Goal: Complete application form

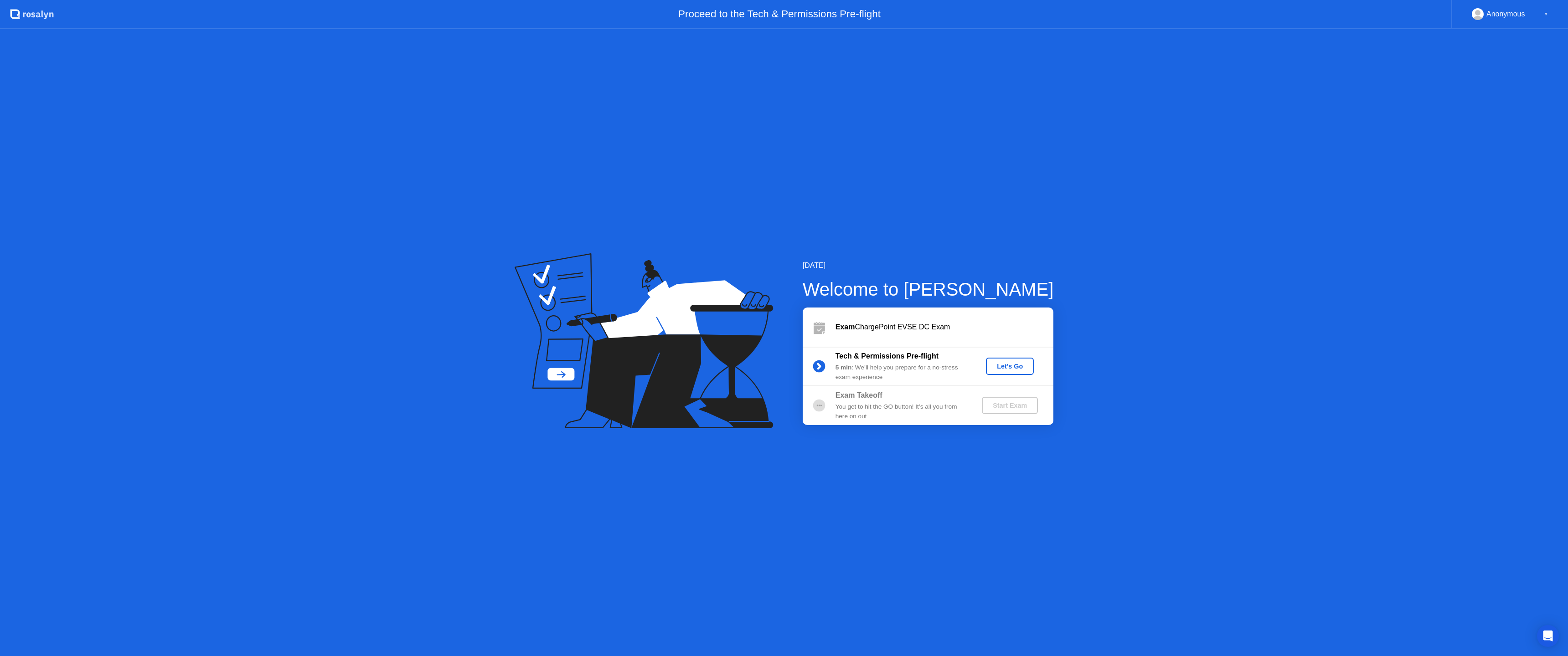
click at [1016, 369] on div "Let's Go" at bounding box center [1010, 366] width 40 height 7
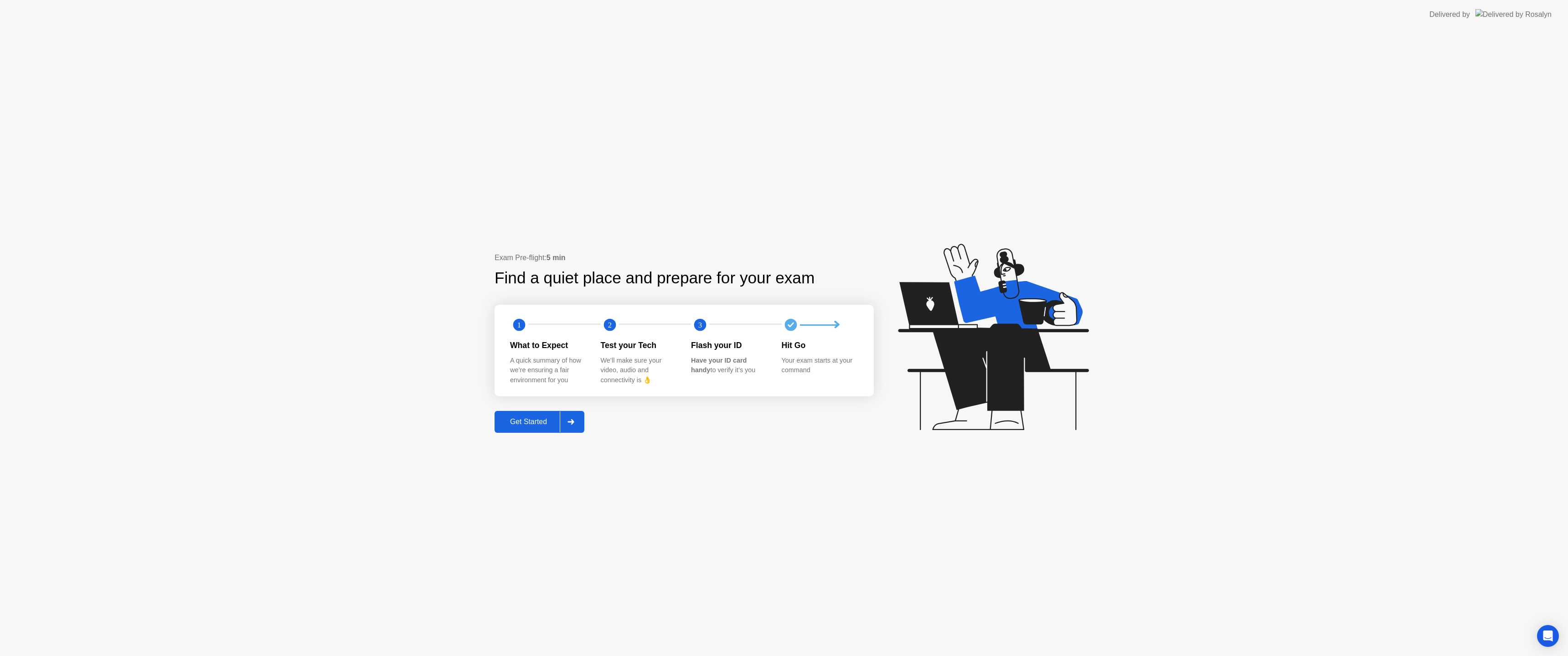
click at [530, 415] on button "Get Started" at bounding box center [540, 422] width 90 height 22
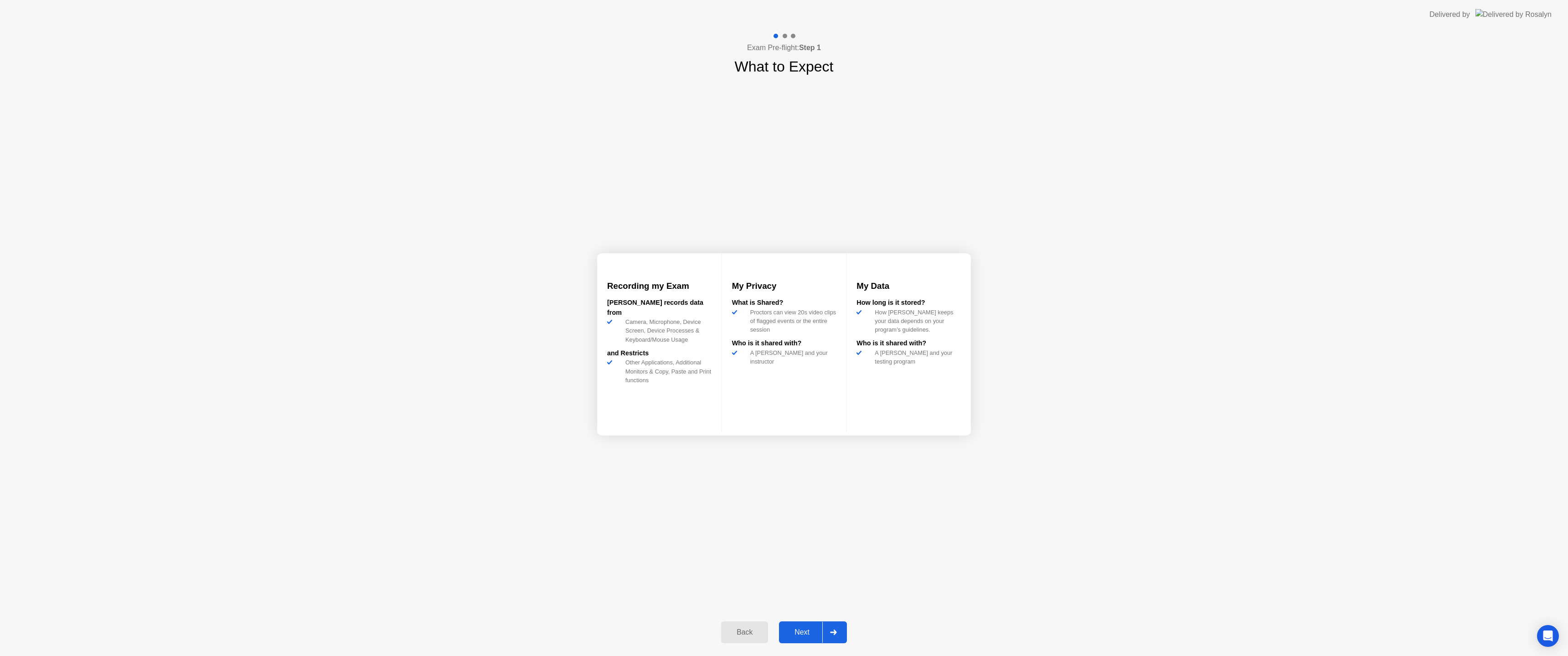
click at [818, 629] on div "Next" at bounding box center [802, 632] width 40 height 8
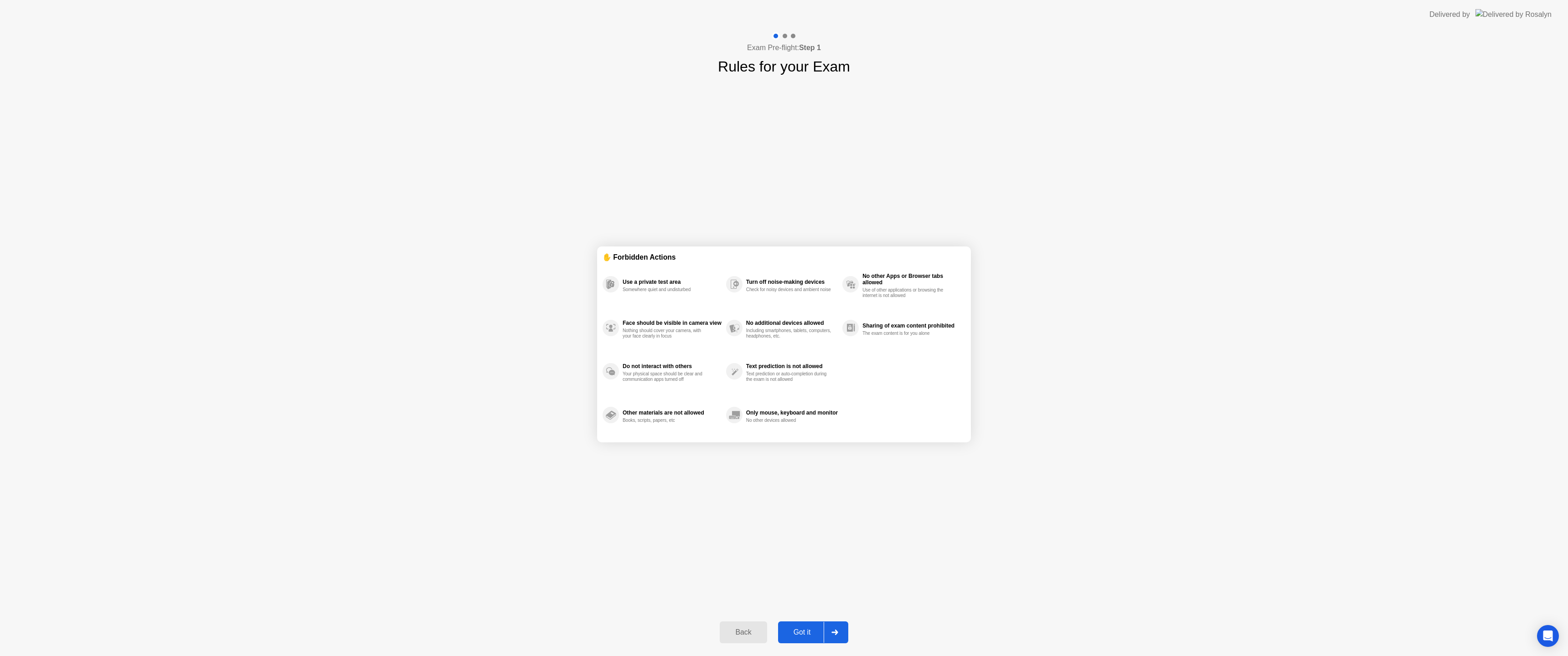
click at [818, 629] on div "Got it" at bounding box center [802, 632] width 43 height 8
select select "Available cameras"
select select "Available speakers"
select select "Available microphones"
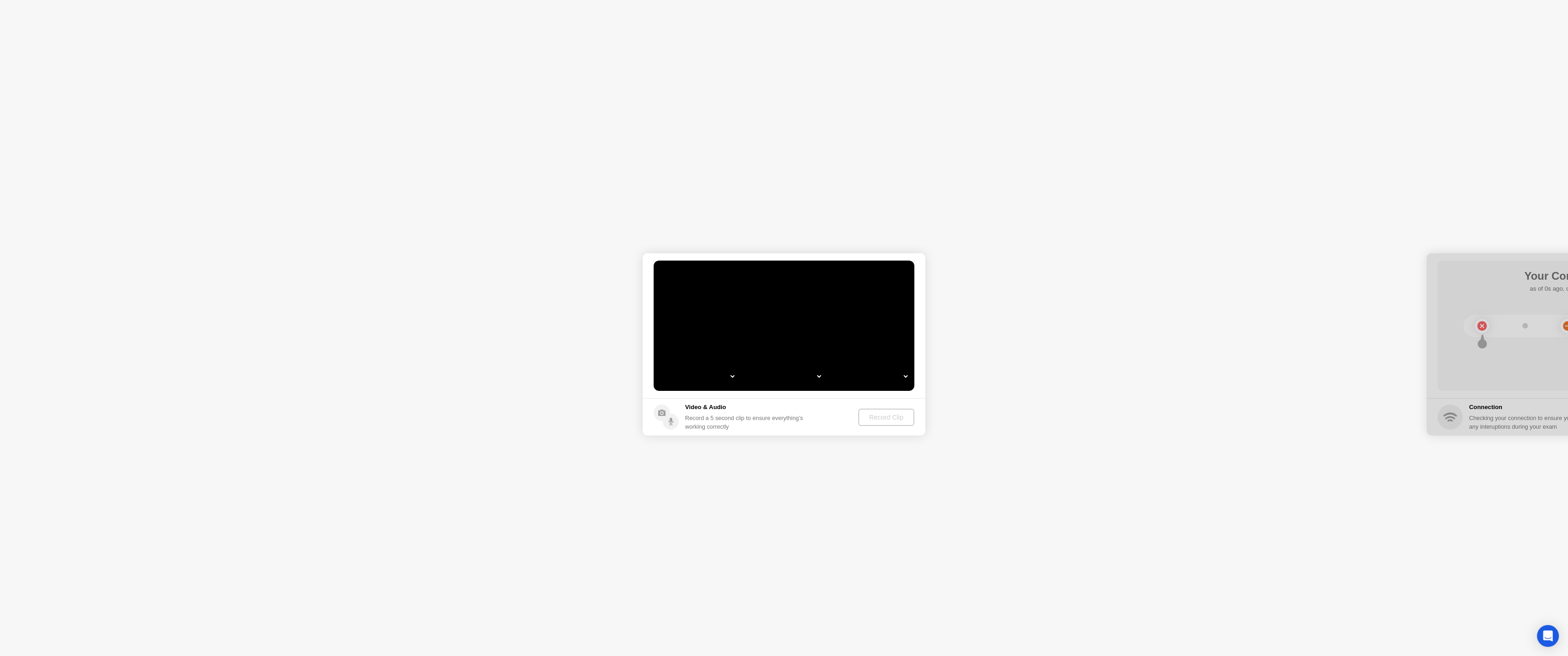
select select "**********"
select select "*******"
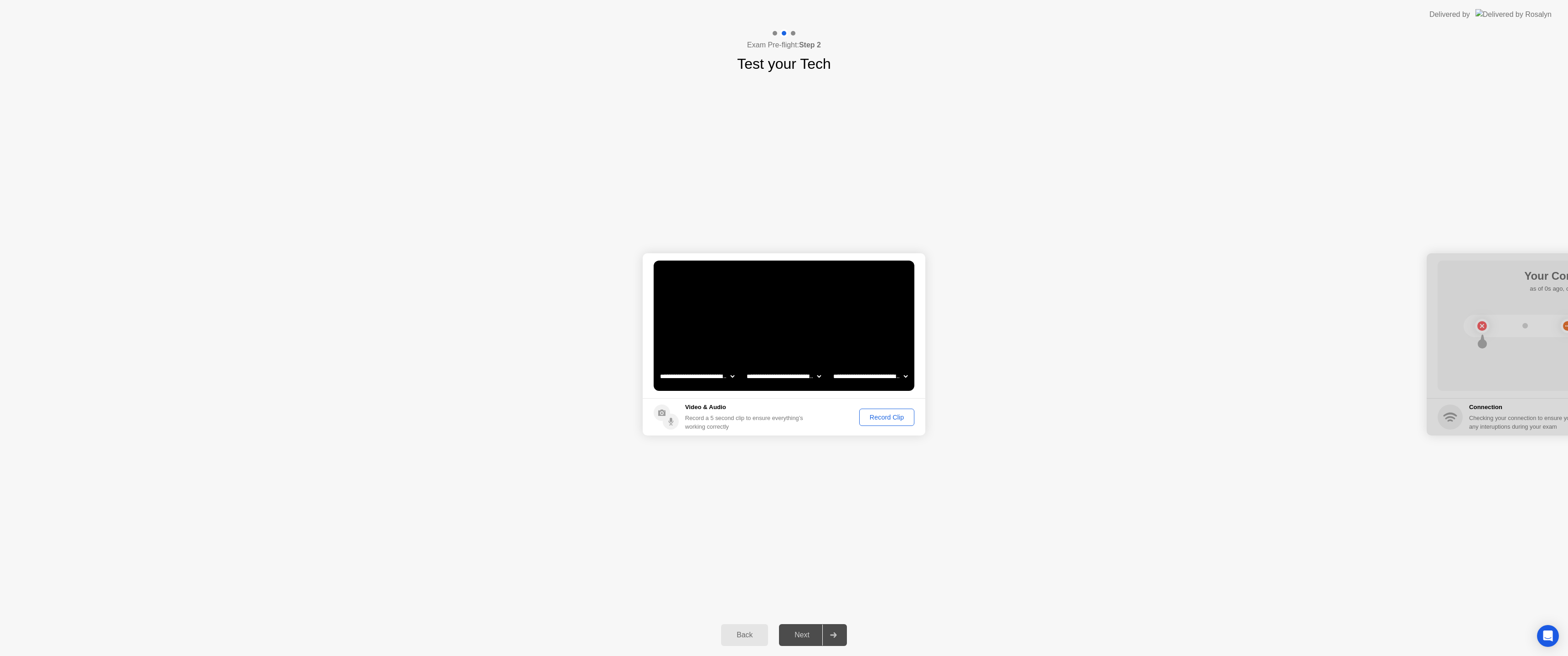
click at [723, 374] on select "**********" at bounding box center [697, 376] width 78 height 18
select select "**********"
click at [884, 410] on button "Record Clip" at bounding box center [887, 417] width 55 height 17
click at [809, 639] on div "Next" at bounding box center [802, 635] width 40 height 8
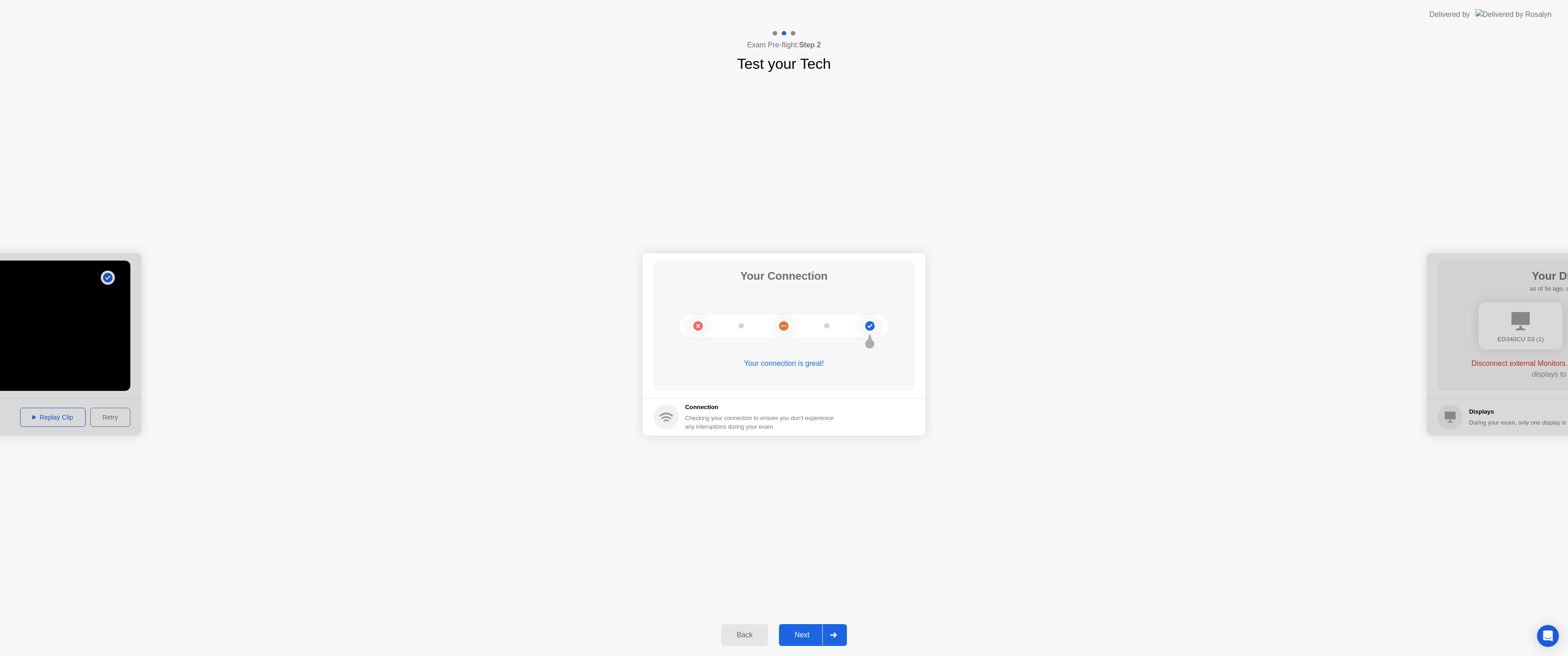
click at [789, 628] on button "Next" at bounding box center [813, 635] width 68 height 22
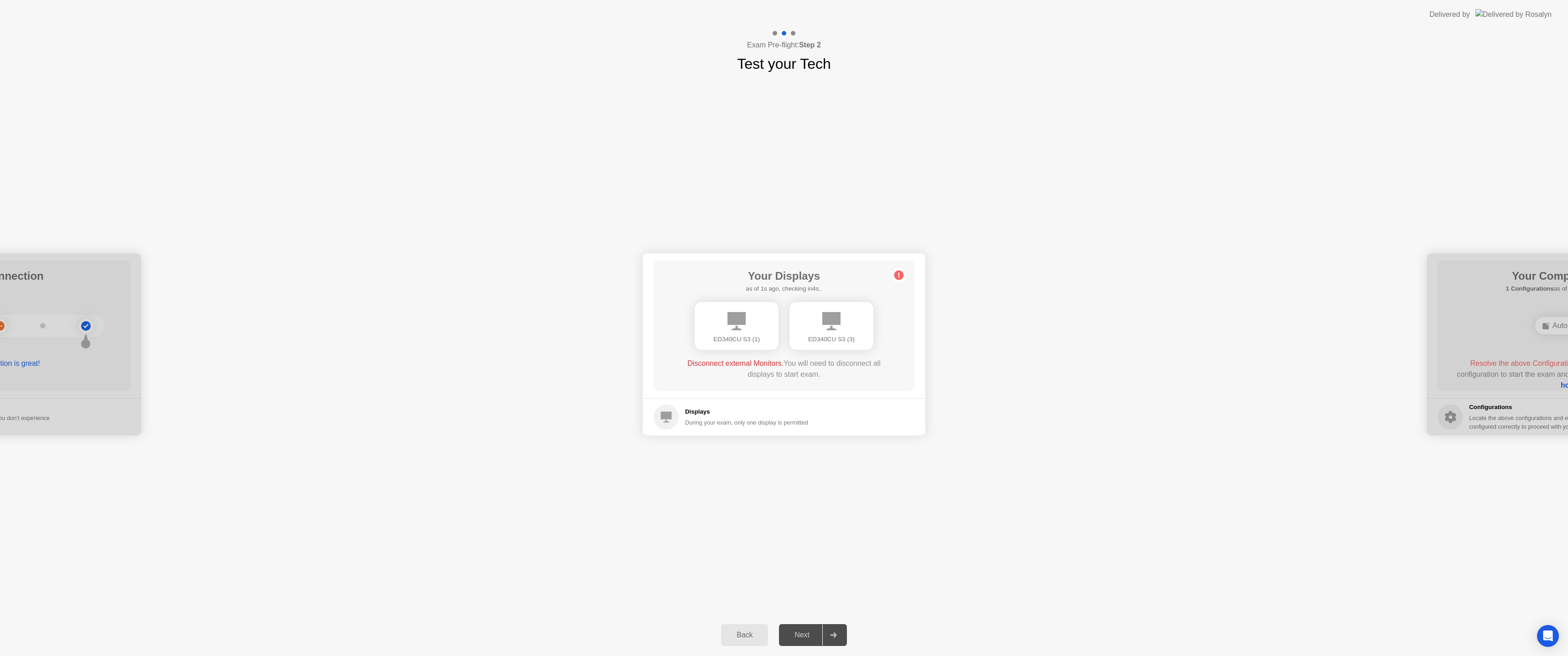
click at [756, 326] on div "ED340CU S3 (1)" at bounding box center [737, 326] width 84 height 48
click at [740, 323] on icon at bounding box center [737, 321] width 18 height 18
click at [809, 631] on div "Next" at bounding box center [802, 635] width 40 height 8
click at [805, 638] on div "Next" at bounding box center [802, 635] width 40 height 8
click at [1508, 373] on div at bounding box center [1568, 345] width 283 height 182
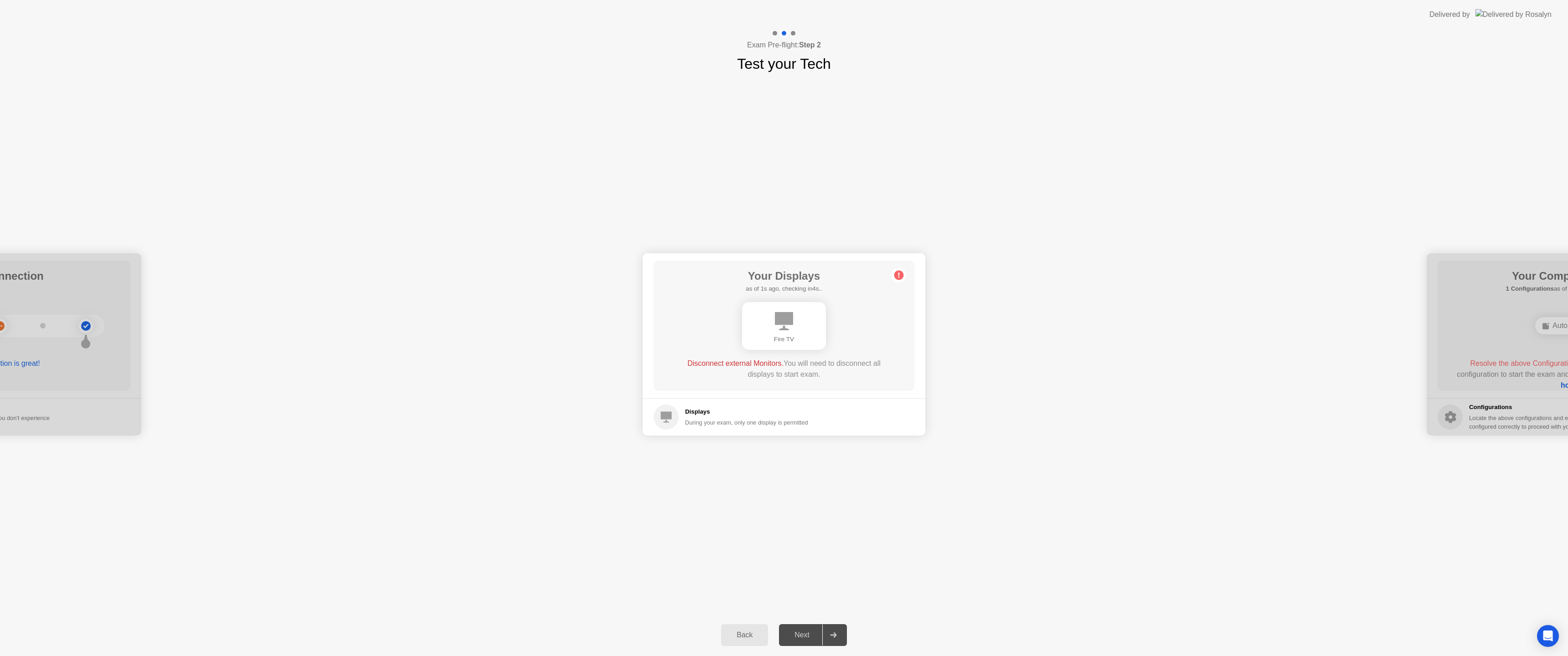
click at [781, 323] on icon at bounding box center [784, 321] width 18 height 18
click at [805, 631] on div "Next" at bounding box center [802, 635] width 40 height 8
click at [781, 388] on link "Learn how" at bounding box center [836, 380] width 119 height 19
click at [1088, 482] on div "**********" at bounding box center [784, 344] width 1568 height 540
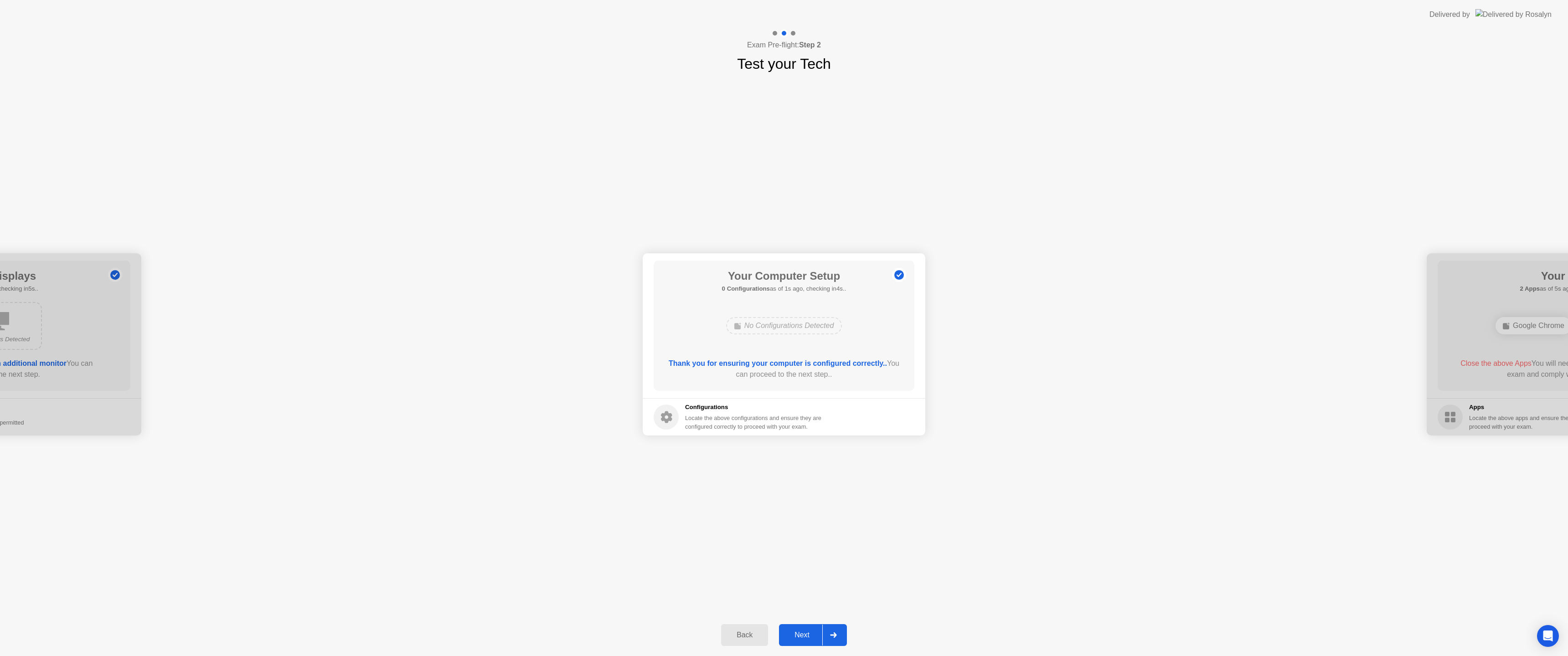
click at [805, 637] on div "Next" at bounding box center [802, 635] width 40 height 8
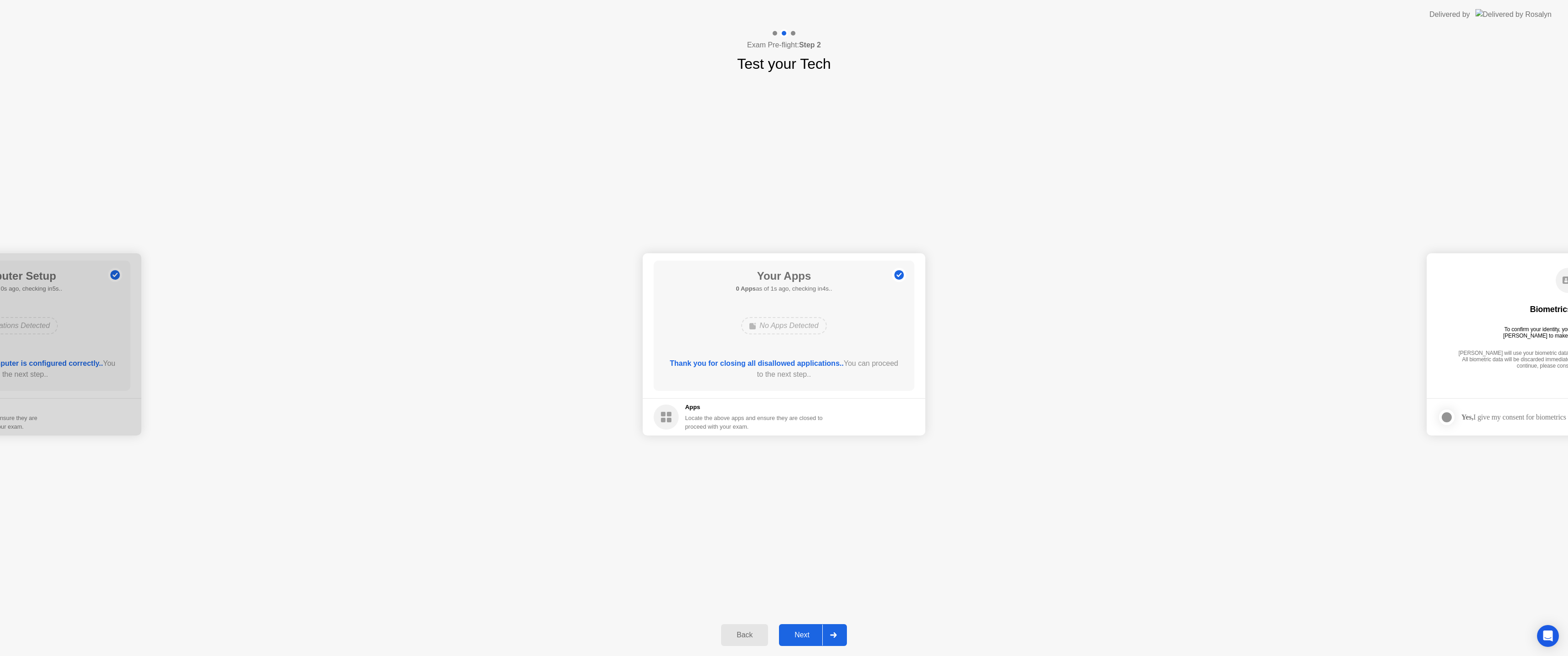
click at [813, 629] on button "Next" at bounding box center [813, 635] width 68 height 22
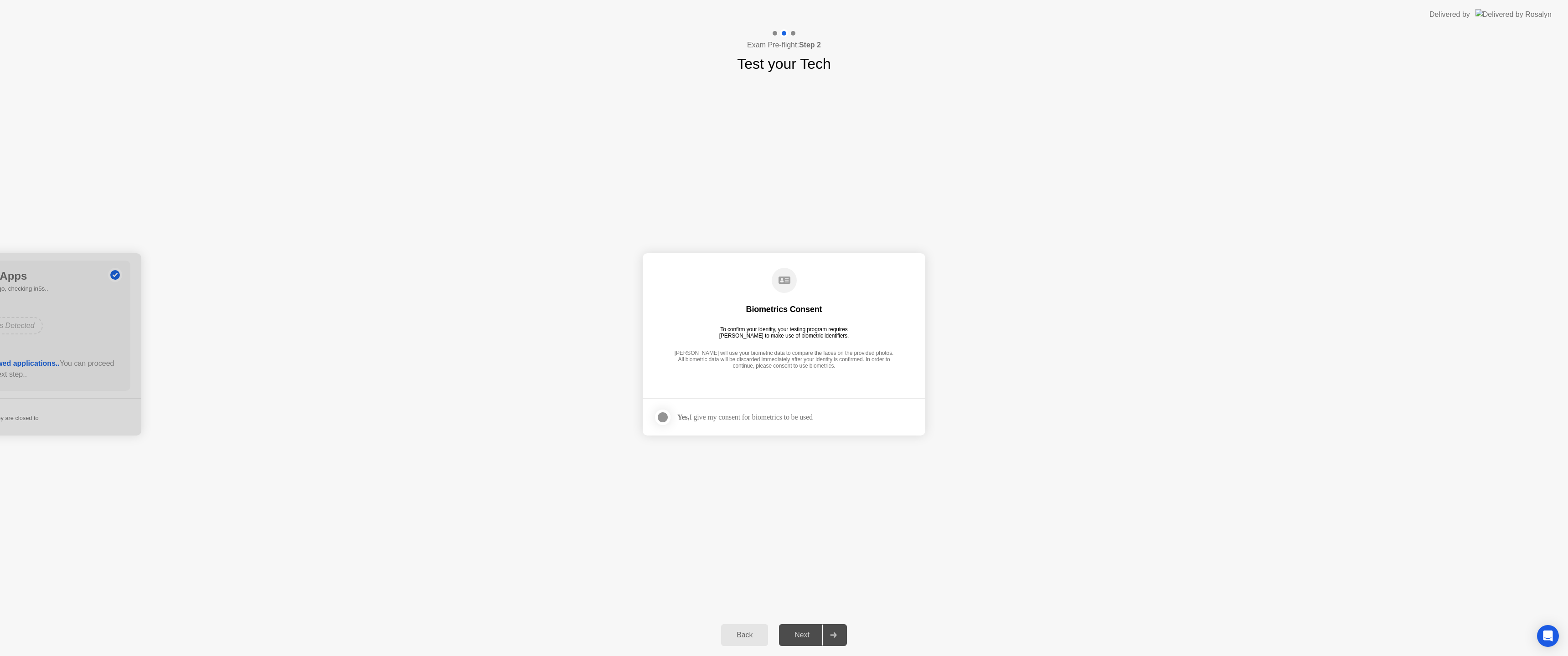
click at [662, 415] on div at bounding box center [663, 417] width 11 height 11
click at [791, 641] on button "Next" at bounding box center [813, 635] width 68 height 22
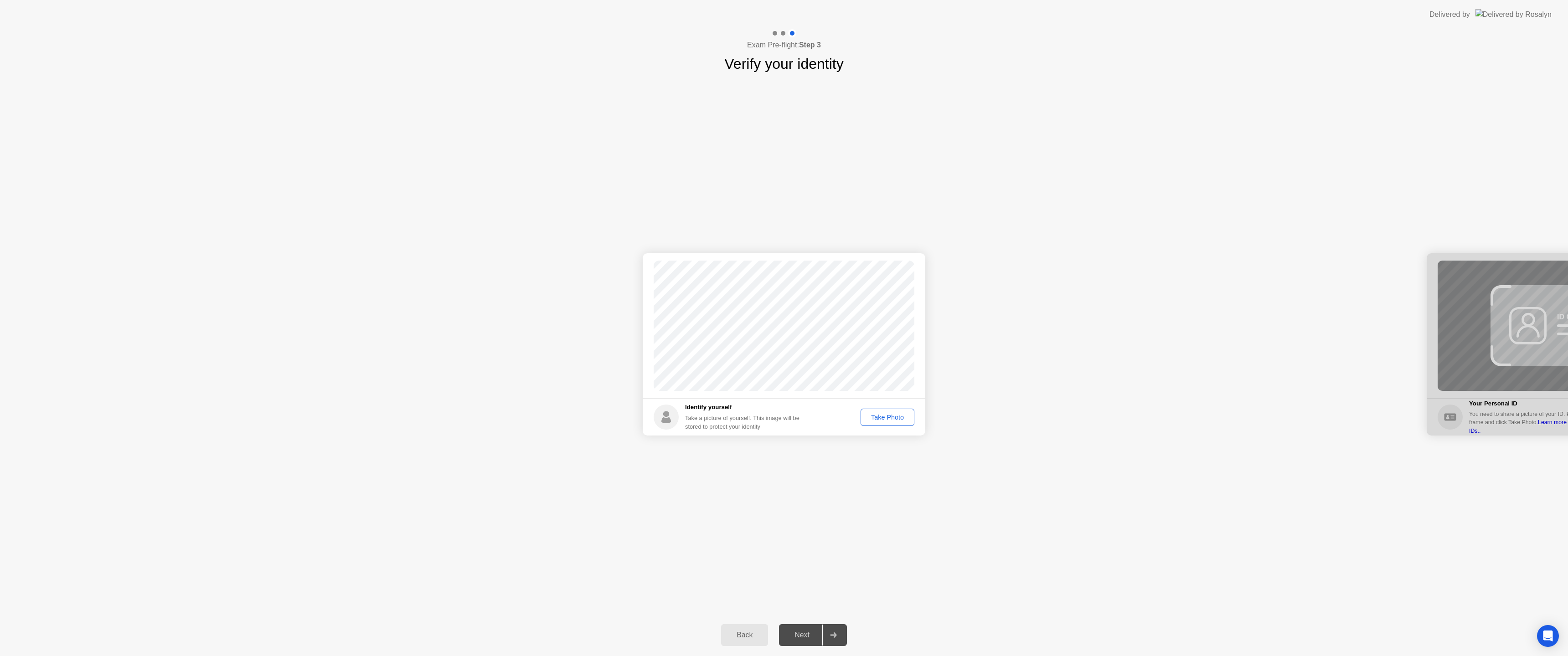
click at [906, 419] on div "Take Photo" at bounding box center [887, 418] width 48 height 7
click at [800, 642] on button "Next" at bounding box center [813, 635] width 68 height 22
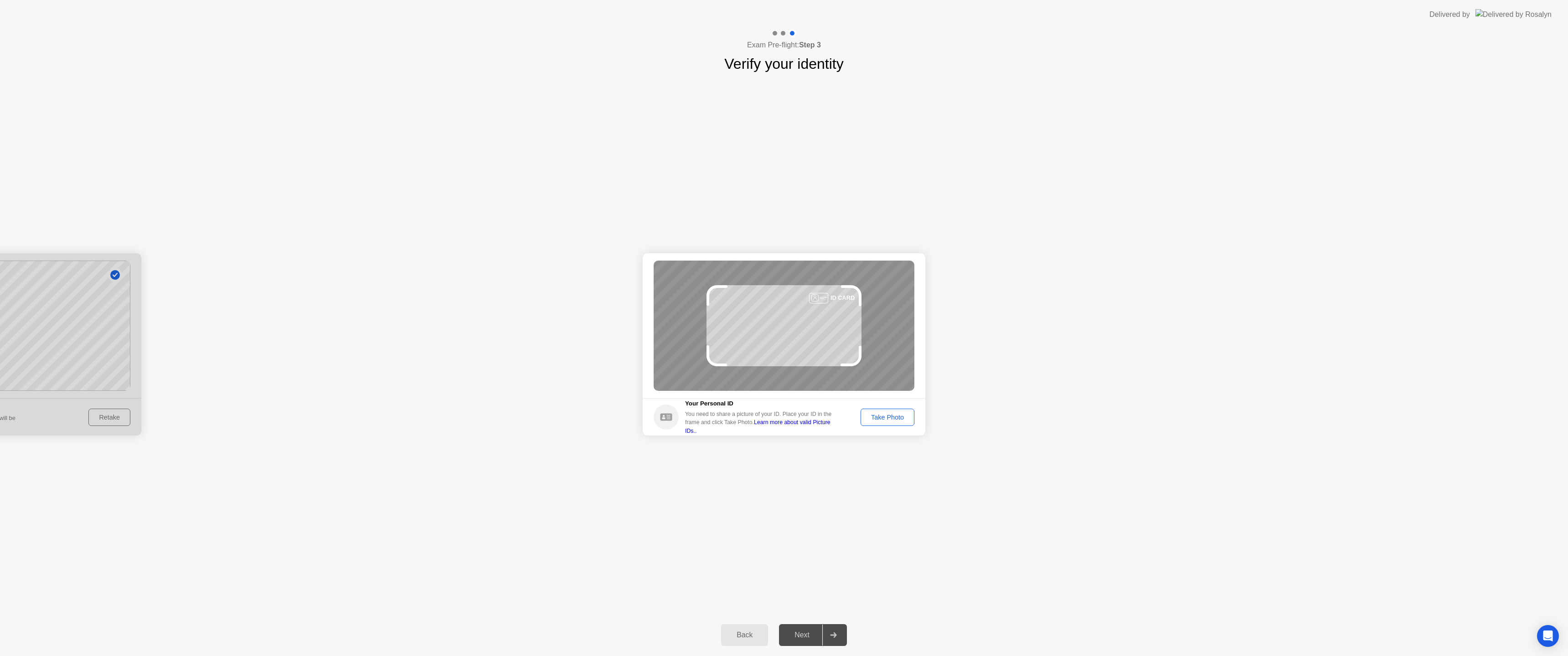
click at [889, 418] on div "Take Photo" at bounding box center [887, 418] width 48 height 7
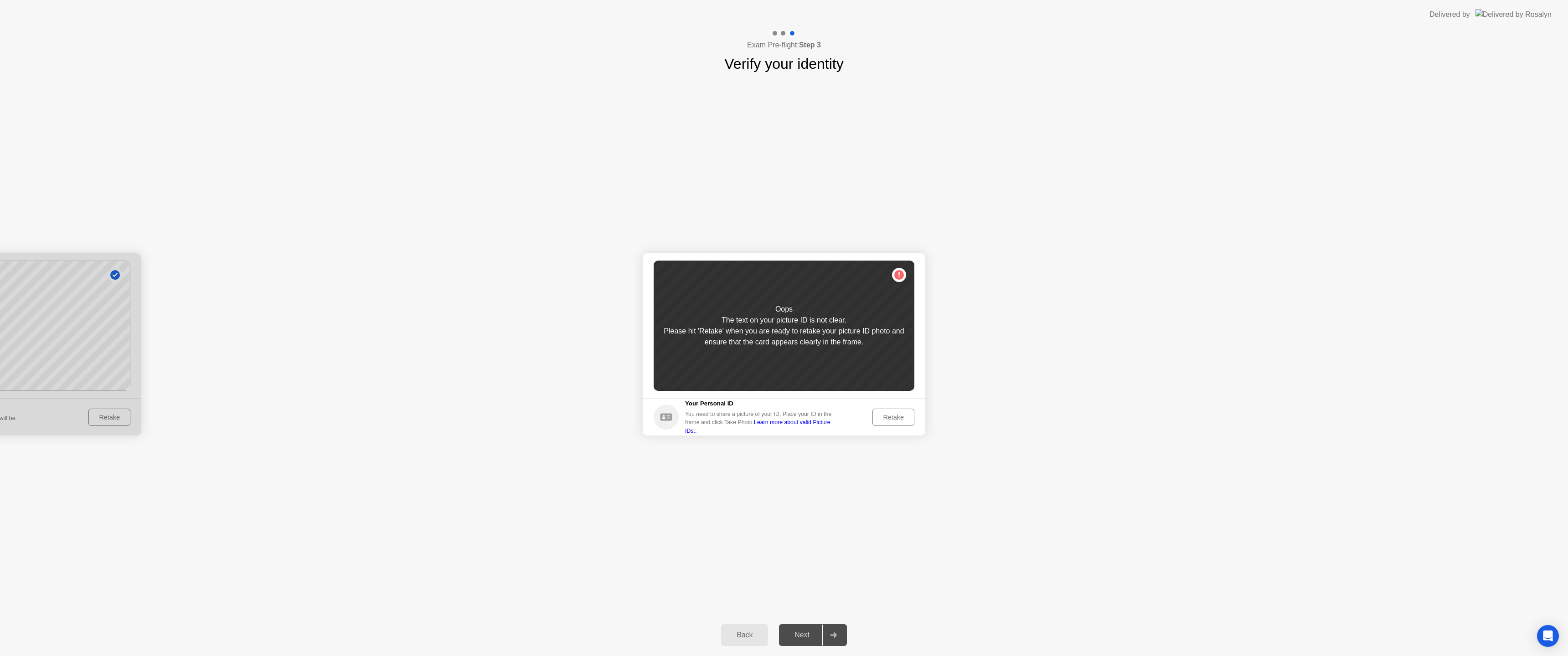
click at [888, 420] on div "Retake" at bounding box center [893, 418] width 36 height 7
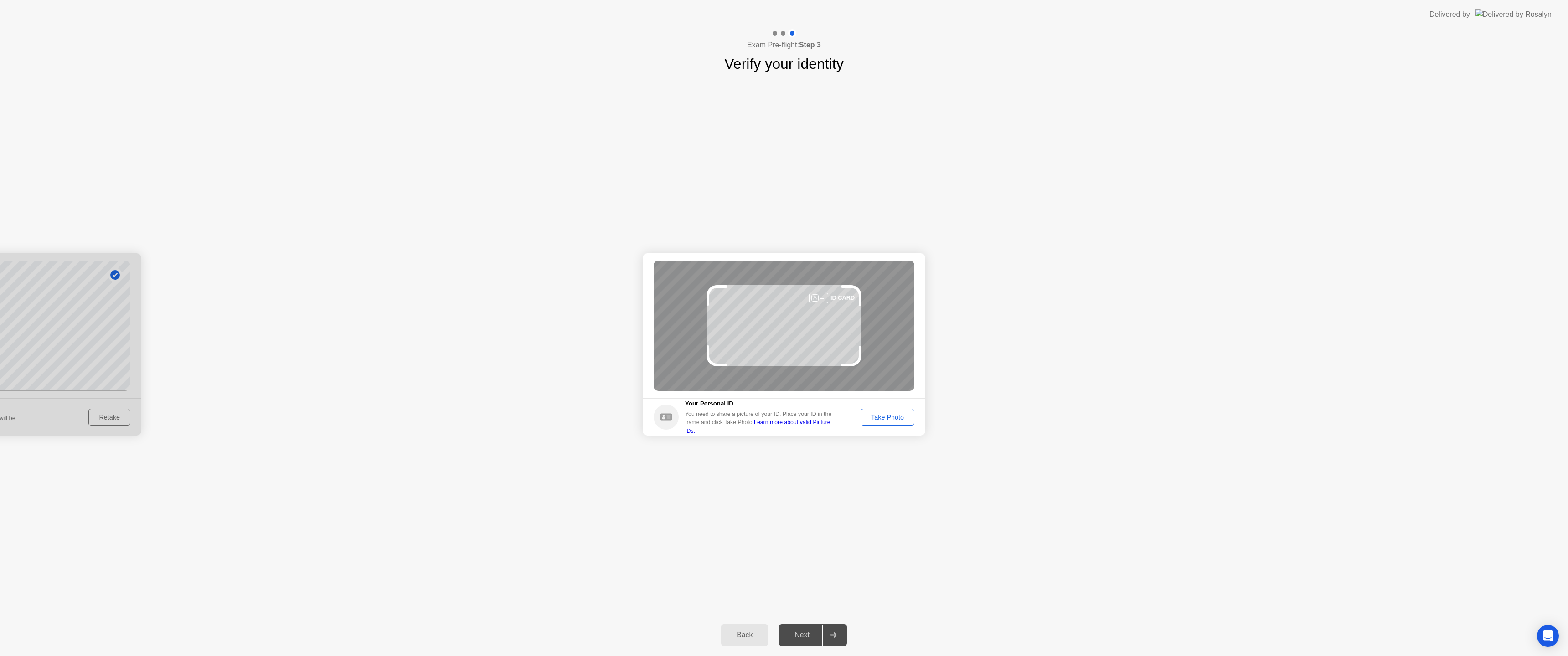
click at [887, 419] on div "Take Photo" at bounding box center [887, 418] width 48 height 7
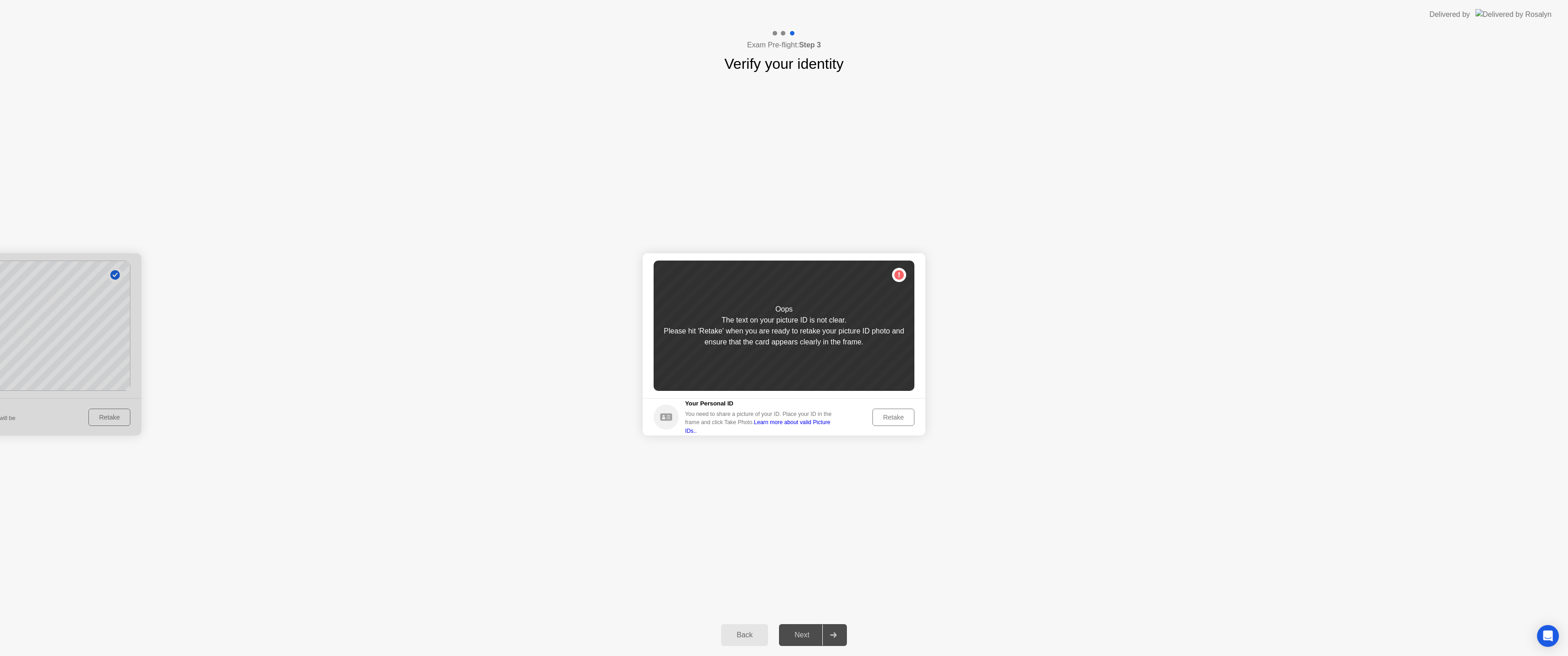
click at [887, 419] on div "Retake" at bounding box center [893, 418] width 36 height 7
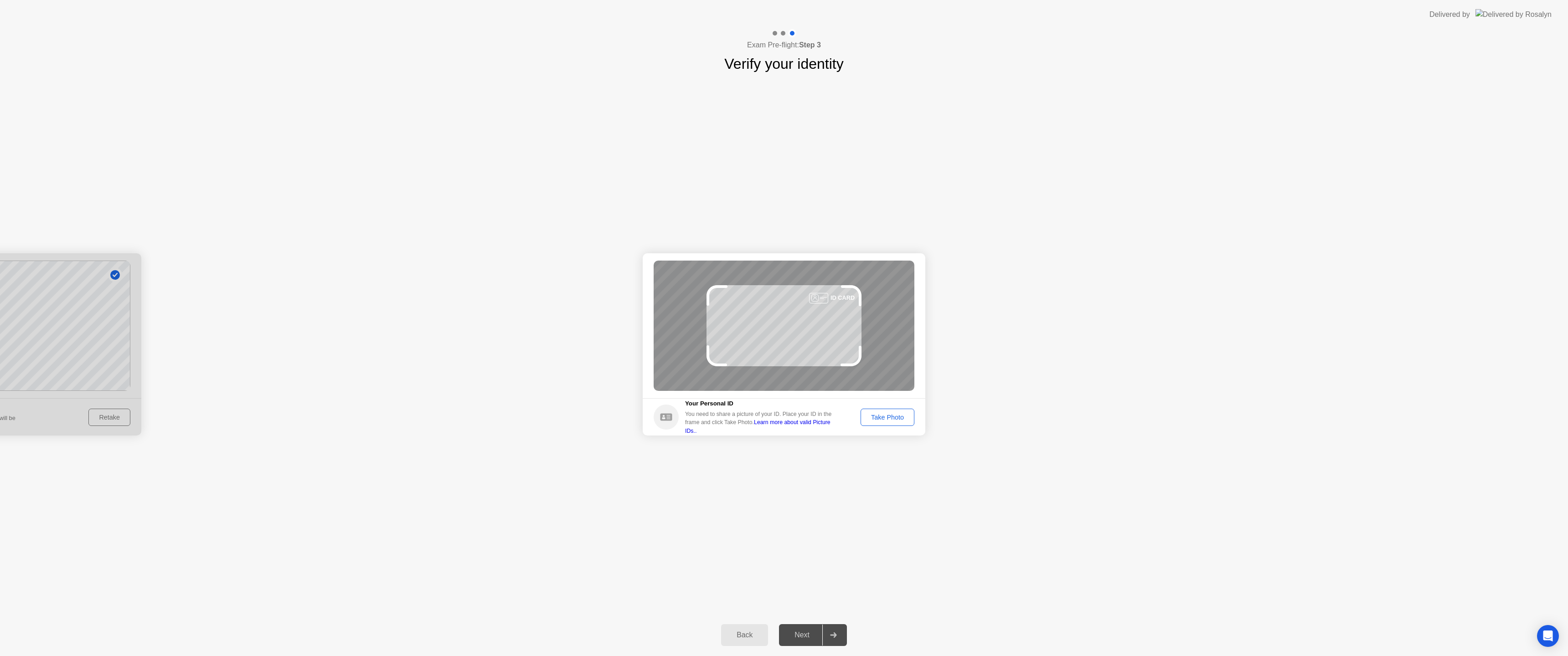
click at [887, 419] on div "Take Photo" at bounding box center [887, 418] width 48 height 7
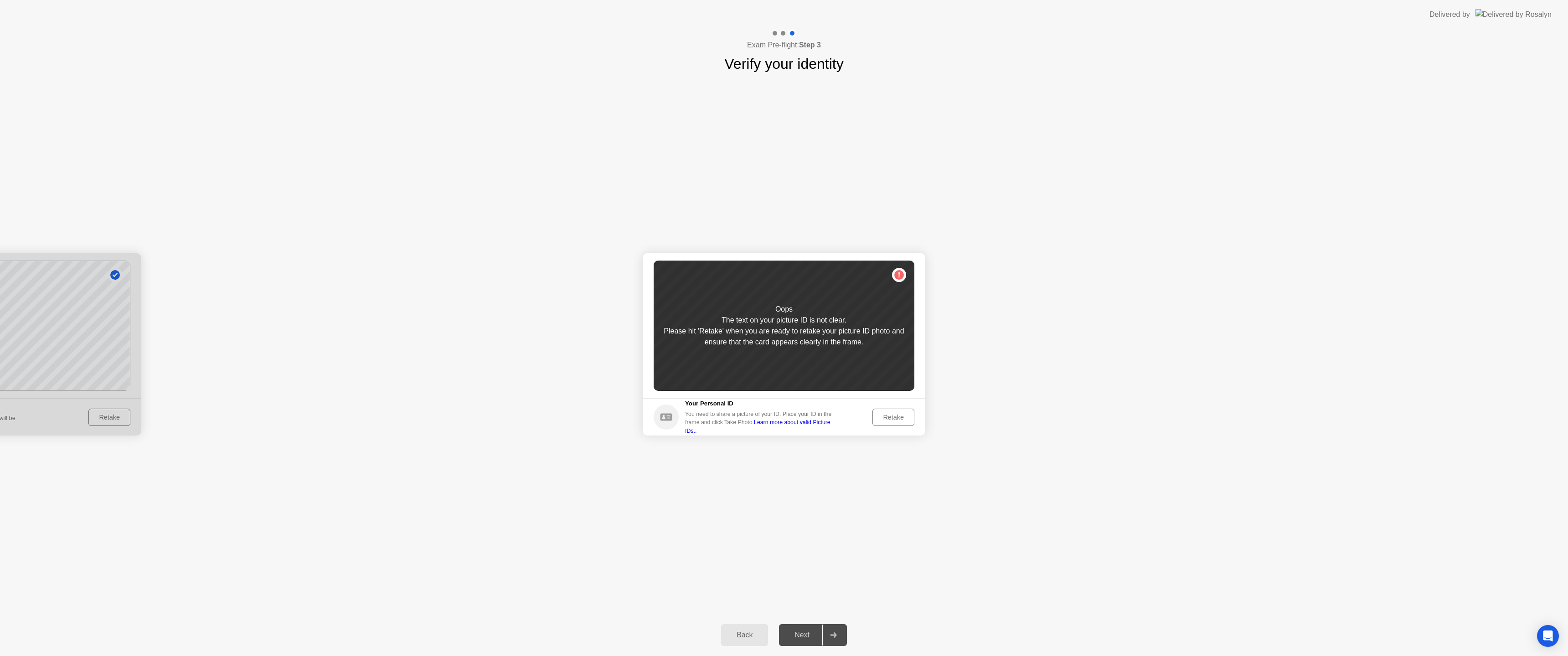
click at [887, 420] on div "Retake" at bounding box center [893, 418] width 36 height 7
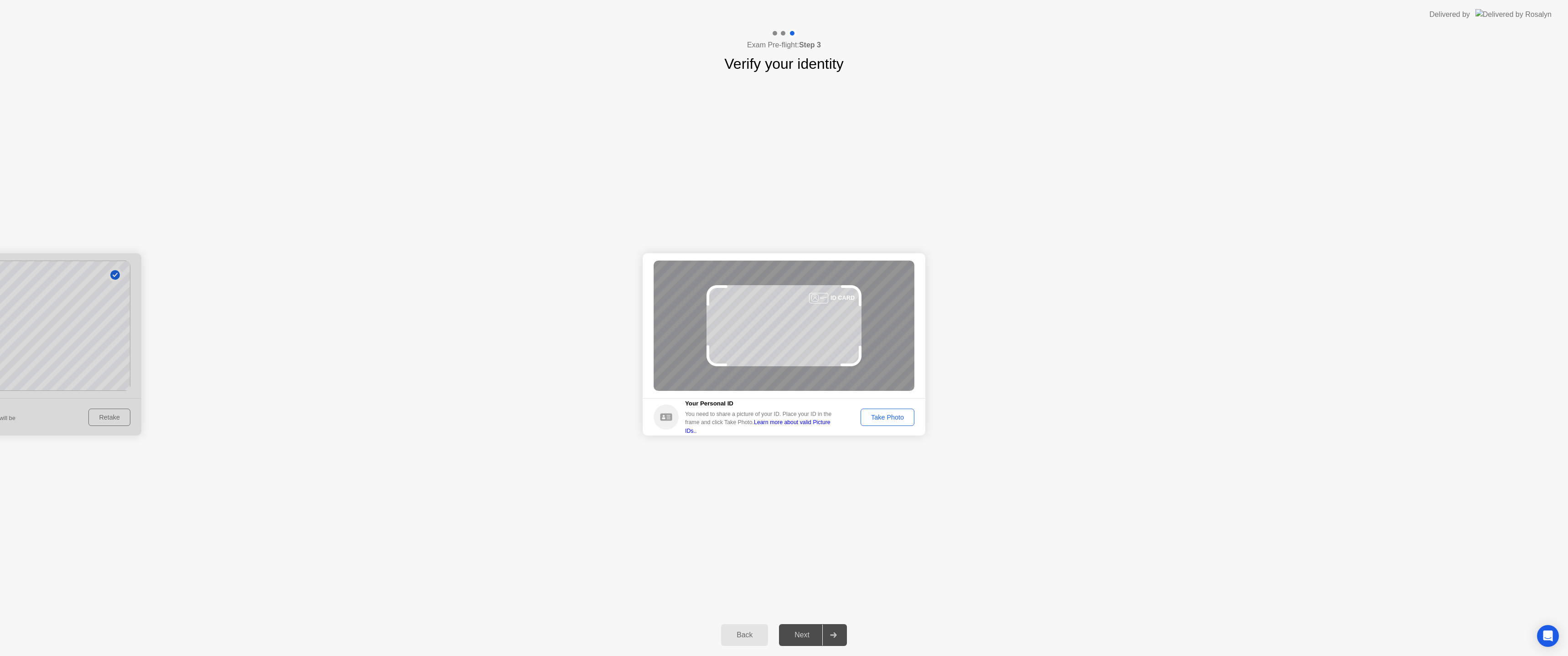
click at [888, 419] on div "Take Photo" at bounding box center [887, 418] width 48 height 7
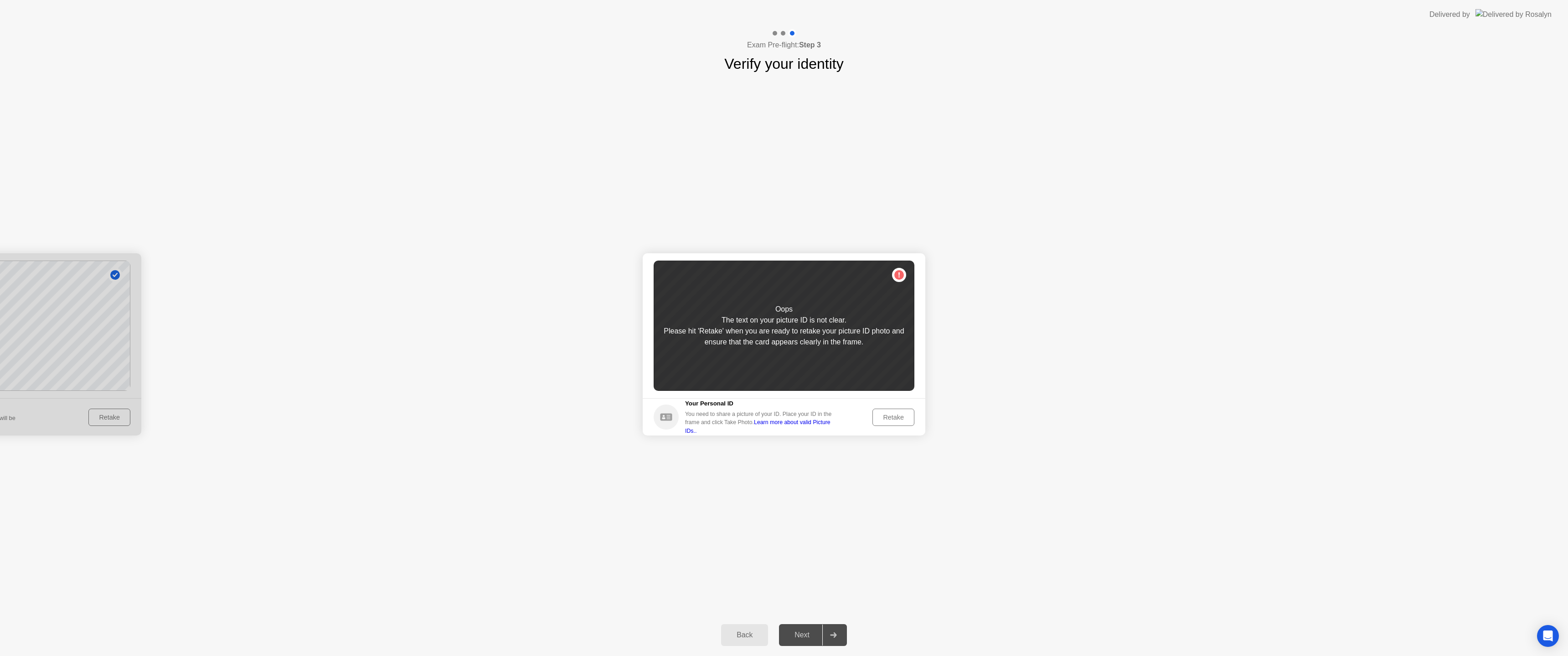
click at [888, 419] on div "Retake" at bounding box center [893, 418] width 36 height 7
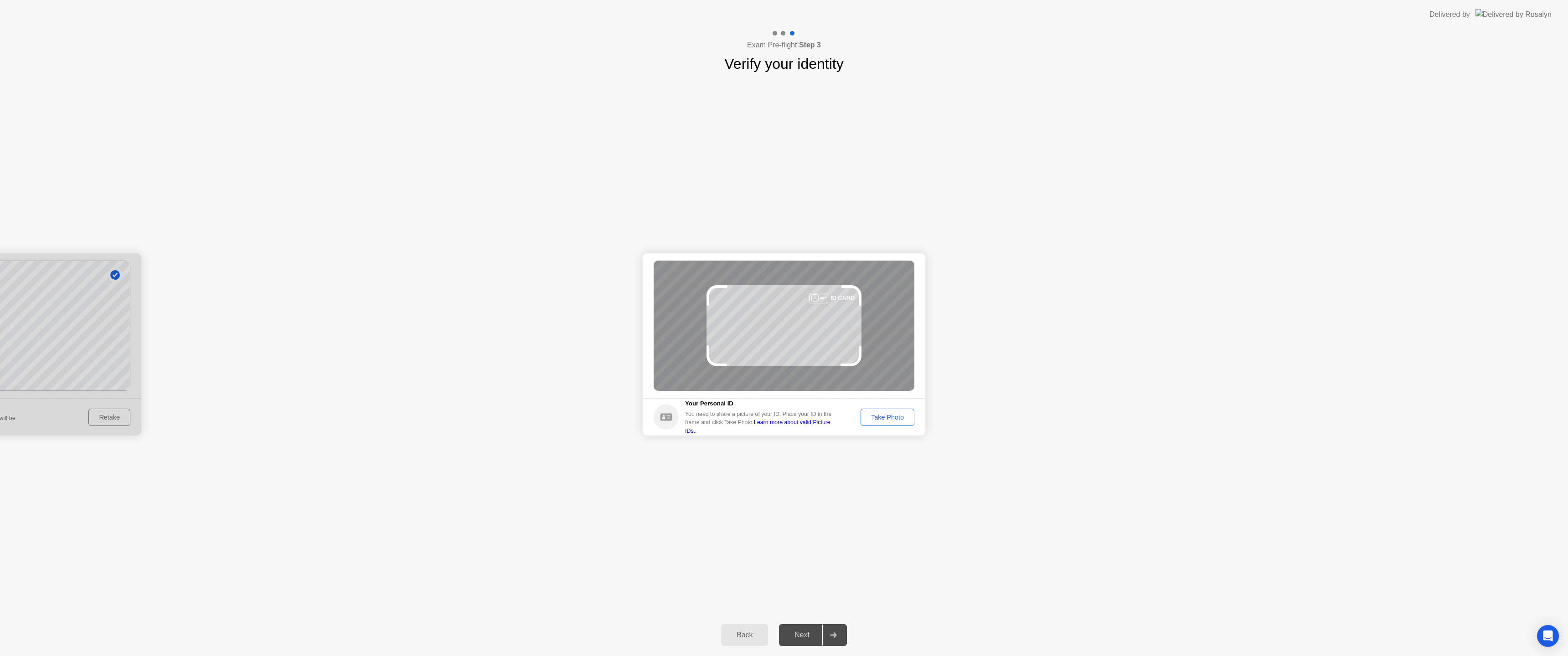
click at [888, 419] on div "Take Photo" at bounding box center [887, 418] width 48 height 7
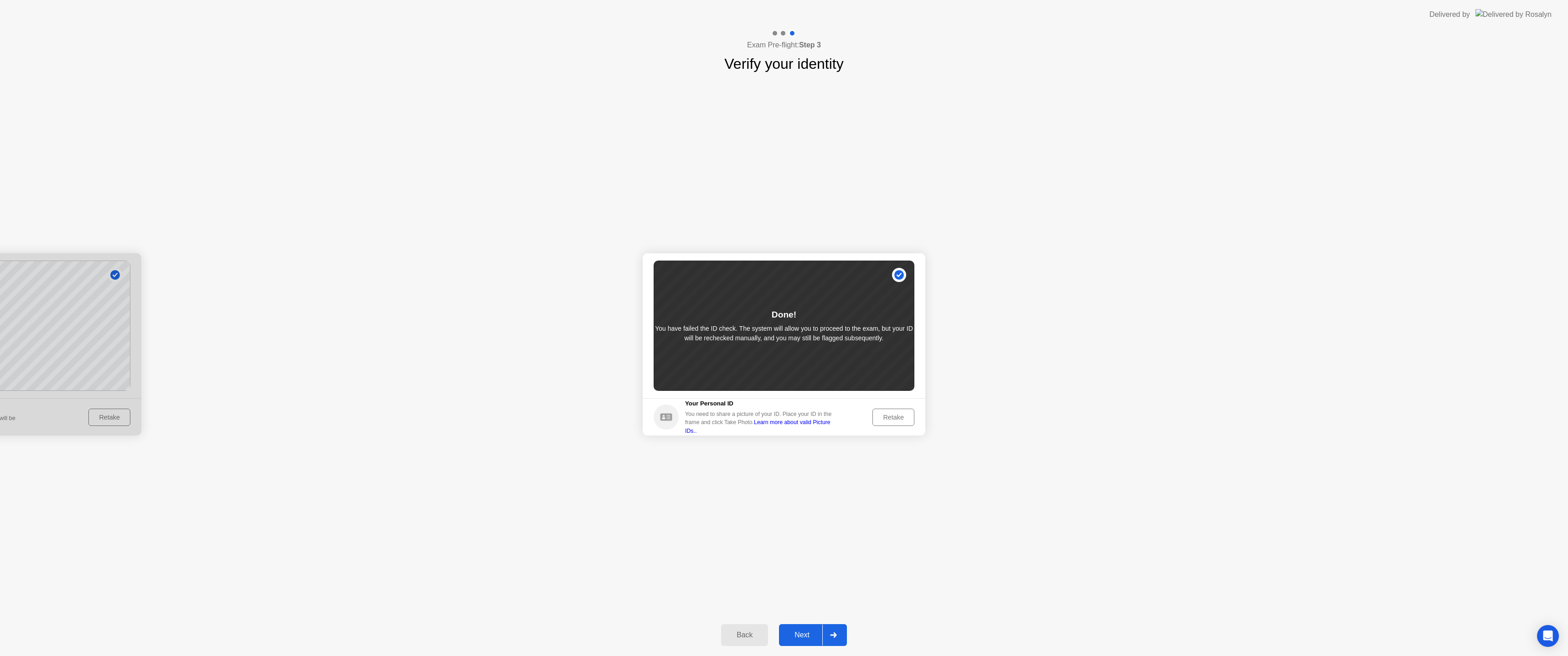
click at [799, 643] on button "Next" at bounding box center [813, 635] width 68 height 22
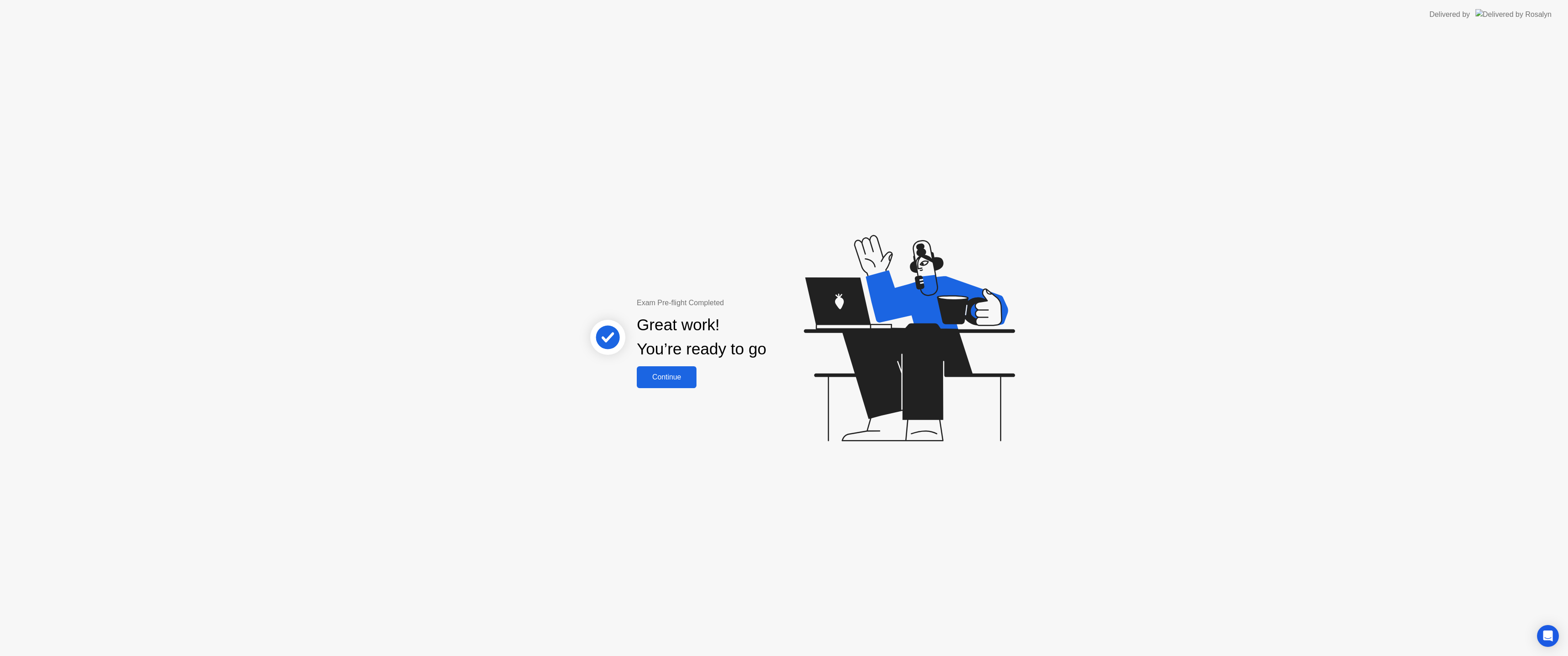
click at [681, 376] on div "Continue" at bounding box center [666, 377] width 54 height 8
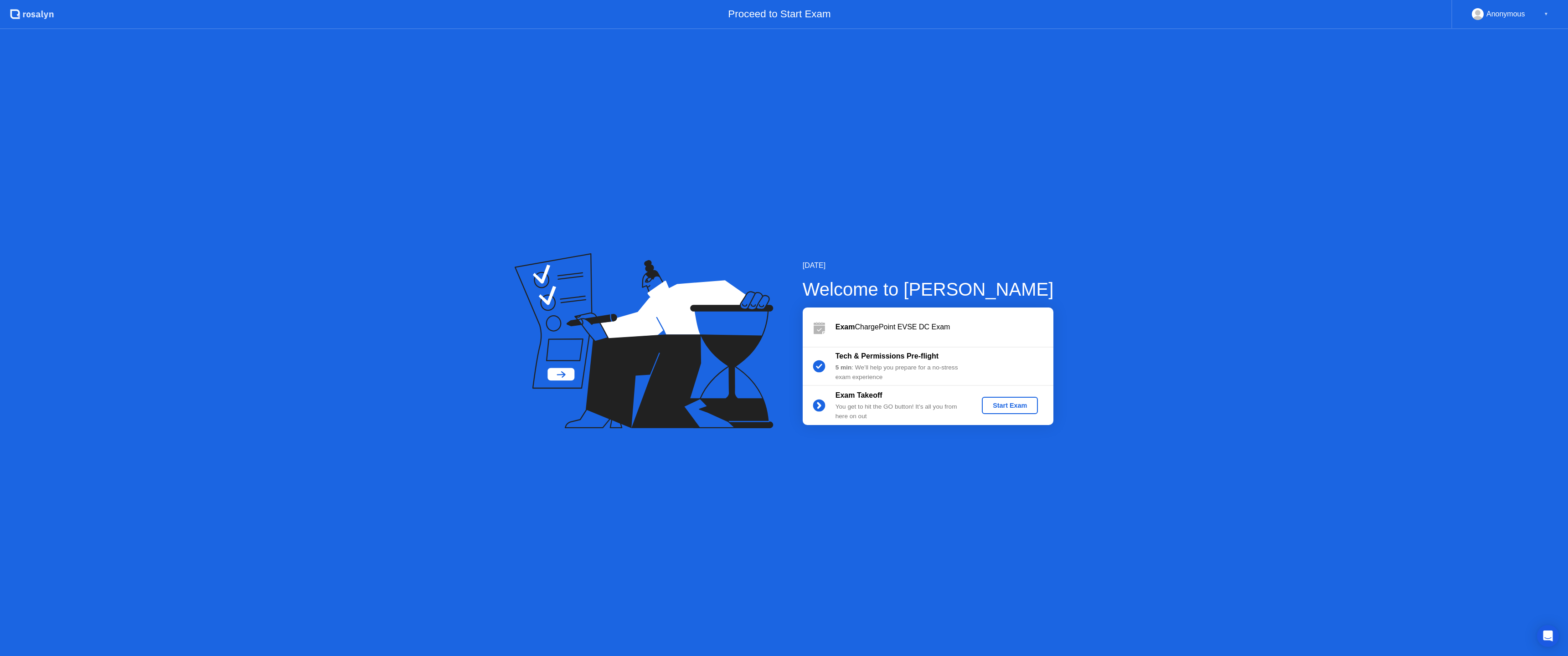
click at [1007, 407] on div "Start Exam" at bounding box center [1009, 406] width 49 height 7
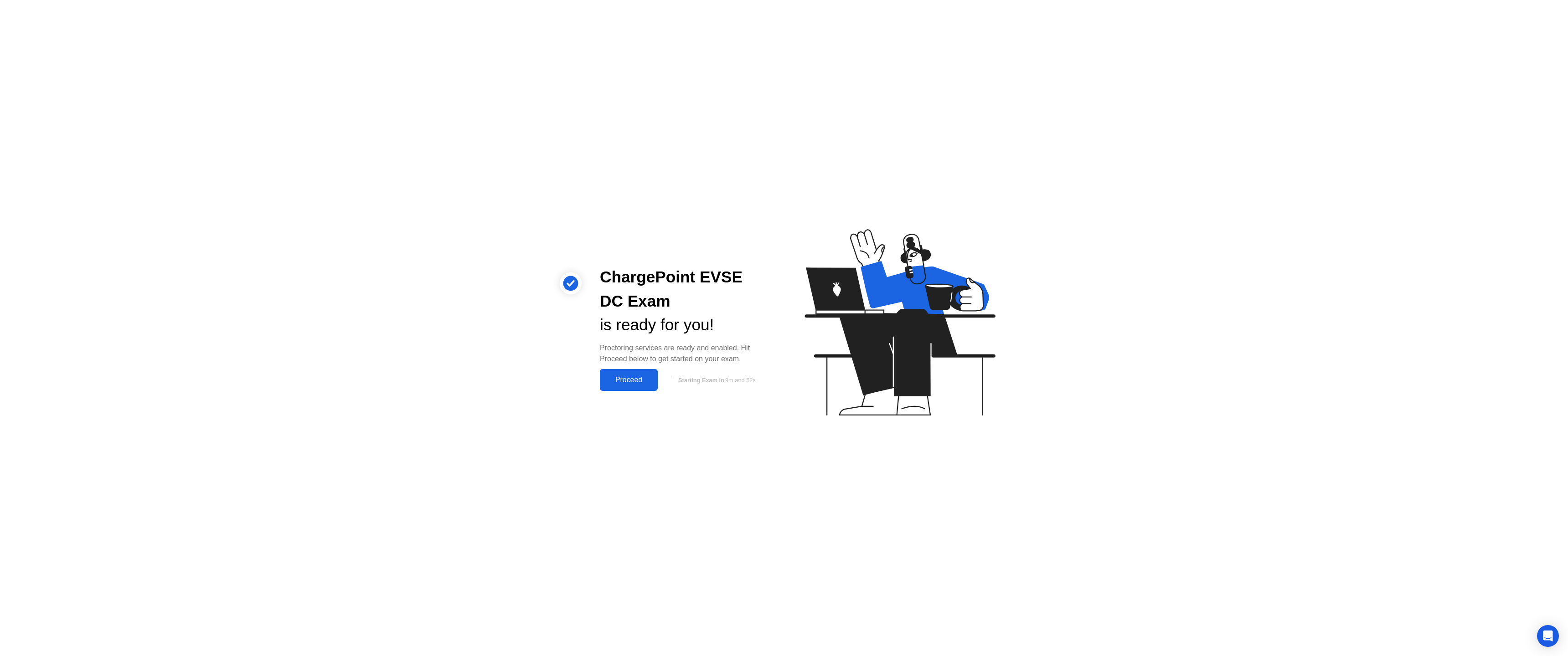
click at [625, 376] on div "Proceed" at bounding box center [628, 380] width 52 height 8
